Goal: Find specific page/section: Find specific page/section

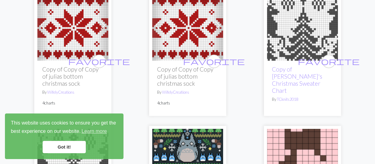
scroll to position [247, 0]
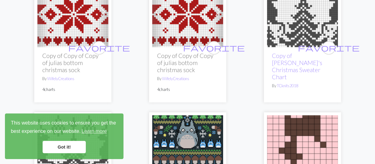
drag, startPoint x: 61, startPoint y: 148, endPoint x: 100, endPoint y: 119, distance: 48.7
click at [61, 147] on link "Got it!" at bounding box center [64, 147] width 43 height 12
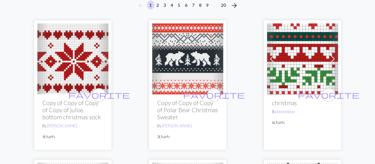
scroll to position [0, 0]
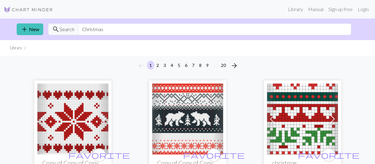
click at [34, 7] on img at bounding box center [28, 9] width 49 height 7
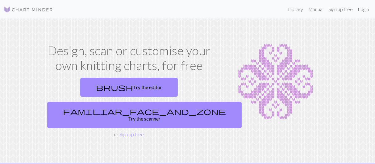
click at [299, 10] on link "Library" at bounding box center [295, 9] width 20 height 12
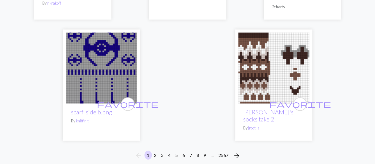
scroll to position [2159, 0]
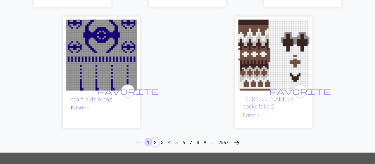
click at [157, 138] on button "2" at bounding box center [154, 142] width 7 height 9
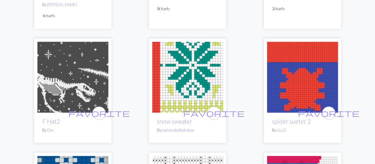
scroll to position [586, 0]
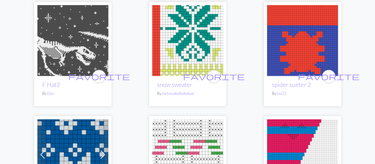
click at [52, 42] on img at bounding box center [72, 40] width 71 height 71
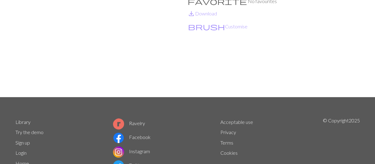
scroll to position [10, 0]
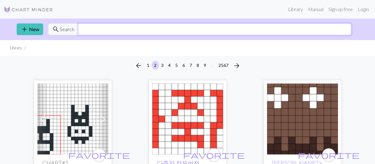
click at [83, 30] on input "text" at bounding box center [214, 29] width 273 height 12
click at [89, 27] on input "text" at bounding box center [214, 29] width 273 height 12
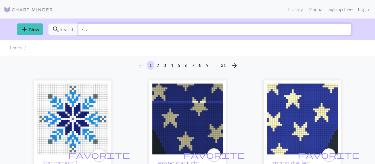
drag, startPoint x: 95, startPoint y: 31, endPoint x: 41, endPoint y: 19, distance: 55.5
click at [41, 19] on div "add New search Search stars" at bounding box center [188, 30] width 352 height 22
type input "coffee"
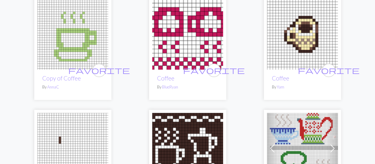
scroll to position [247, 0]
